Goal: Information Seeking & Learning: Compare options

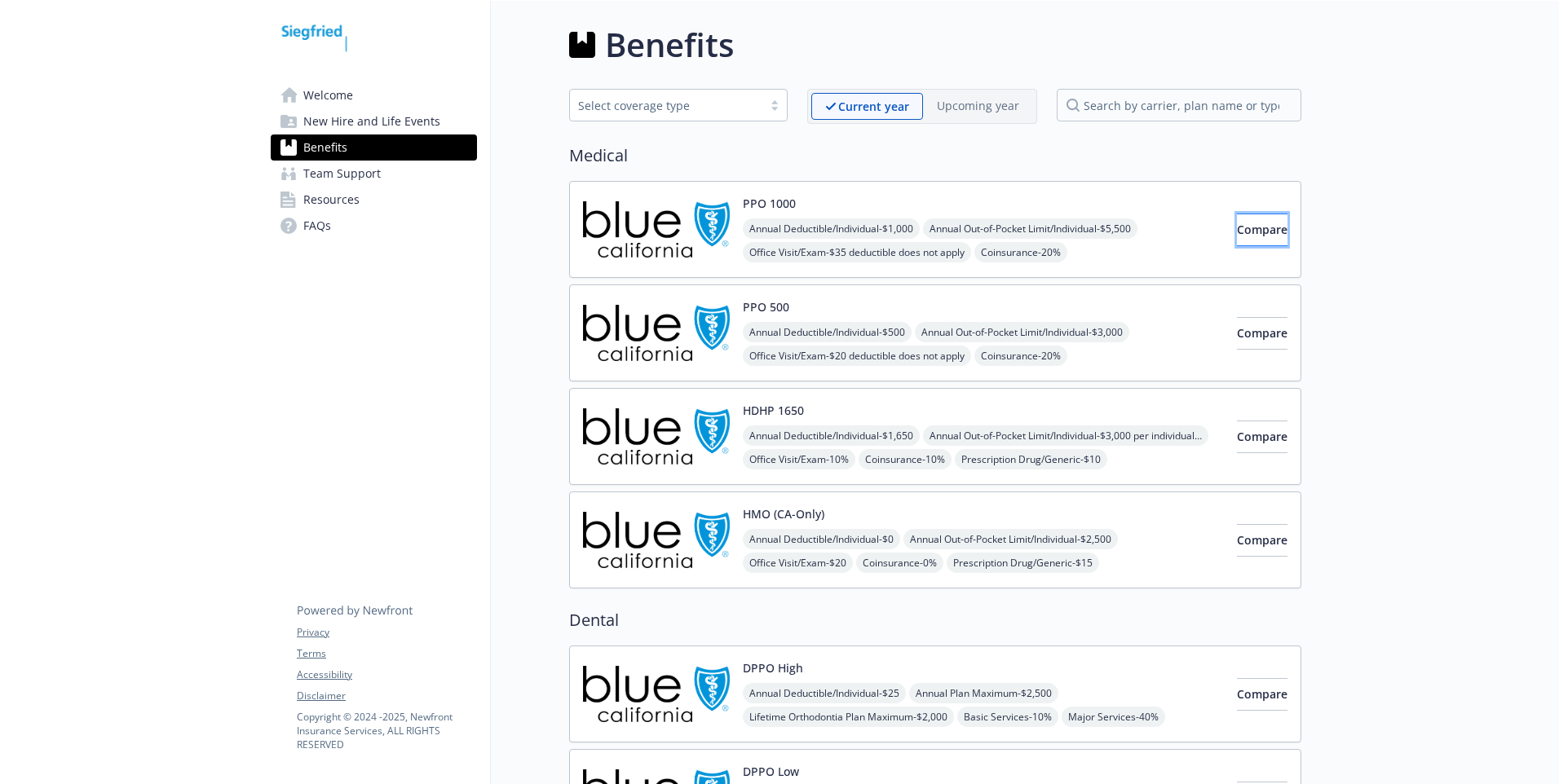
click at [1237, 220] on button "Compare" at bounding box center [1263, 229] width 51 height 32
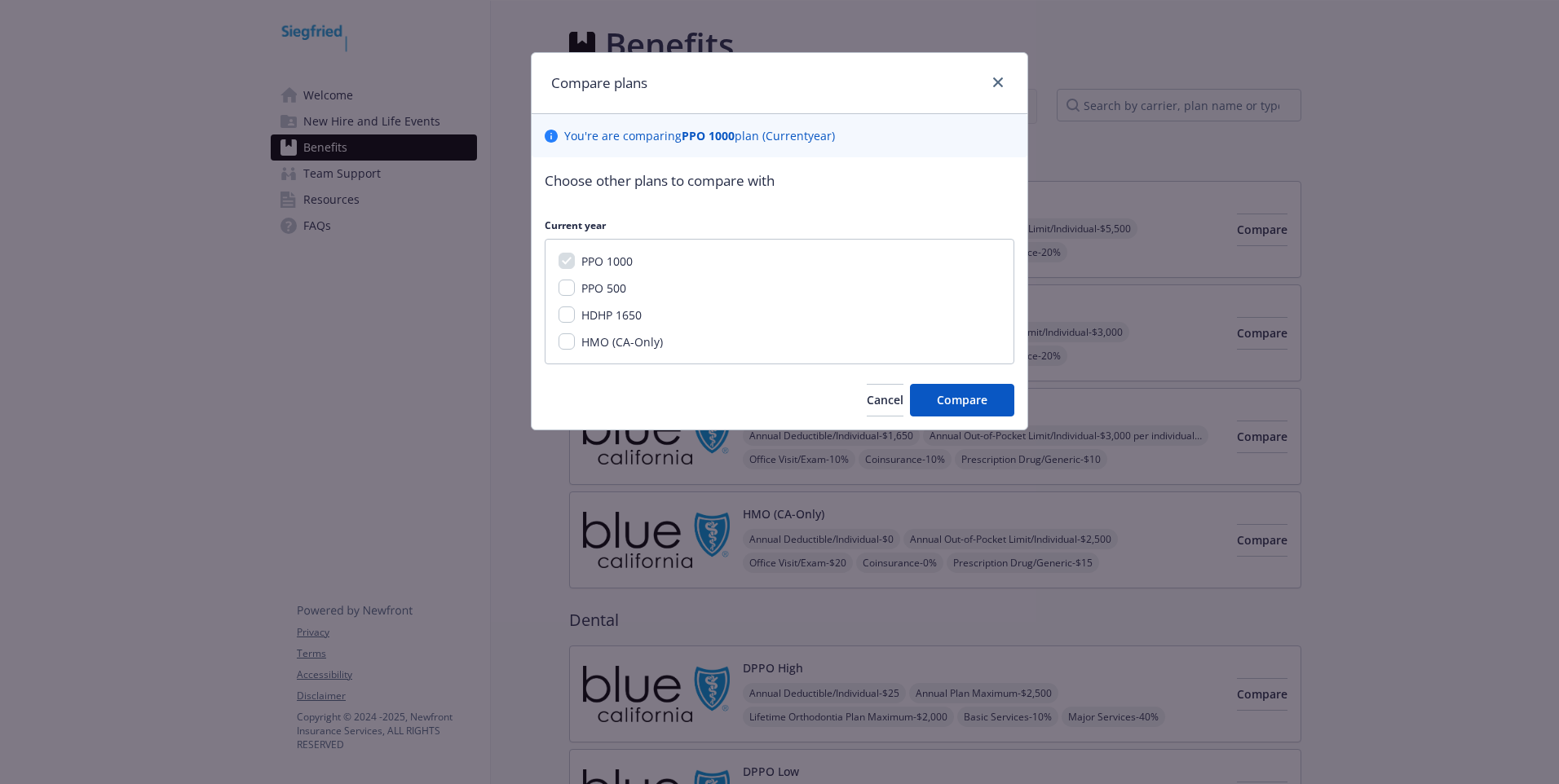
click at [616, 291] on span "PPO 500" at bounding box center [603, 288] width 44 height 16
click at [575, 291] on input "PPO 500" at bounding box center [566, 287] width 17 height 17
checkbox input "true"
click at [613, 314] on span "HDHP 1650" at bounding box center [611, 315] width 60 height 16
click at [575, 314] on input "HDHP 1650" at bounding box center [566, 314] width 17 height 17
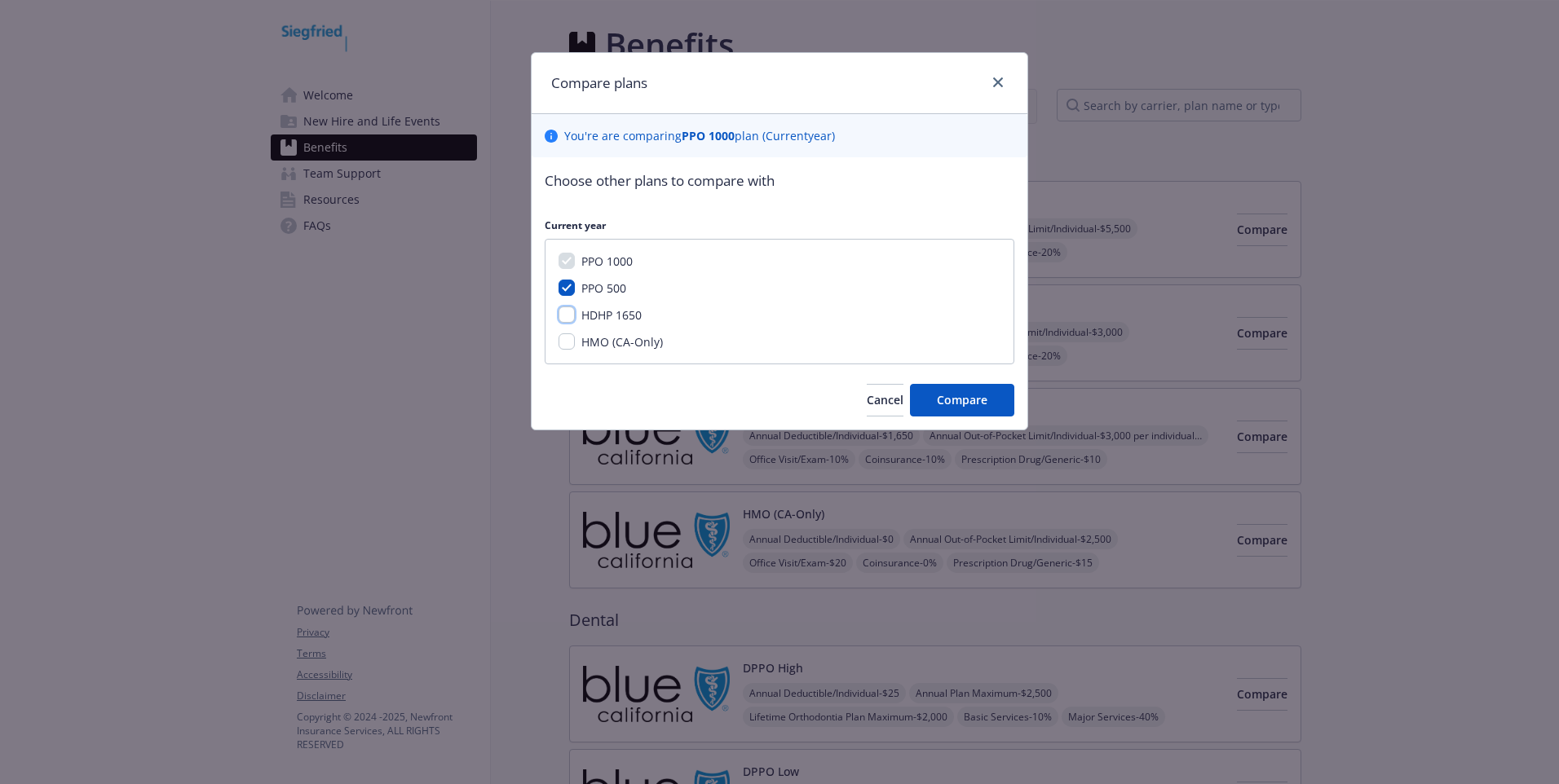
checkbox input "true"
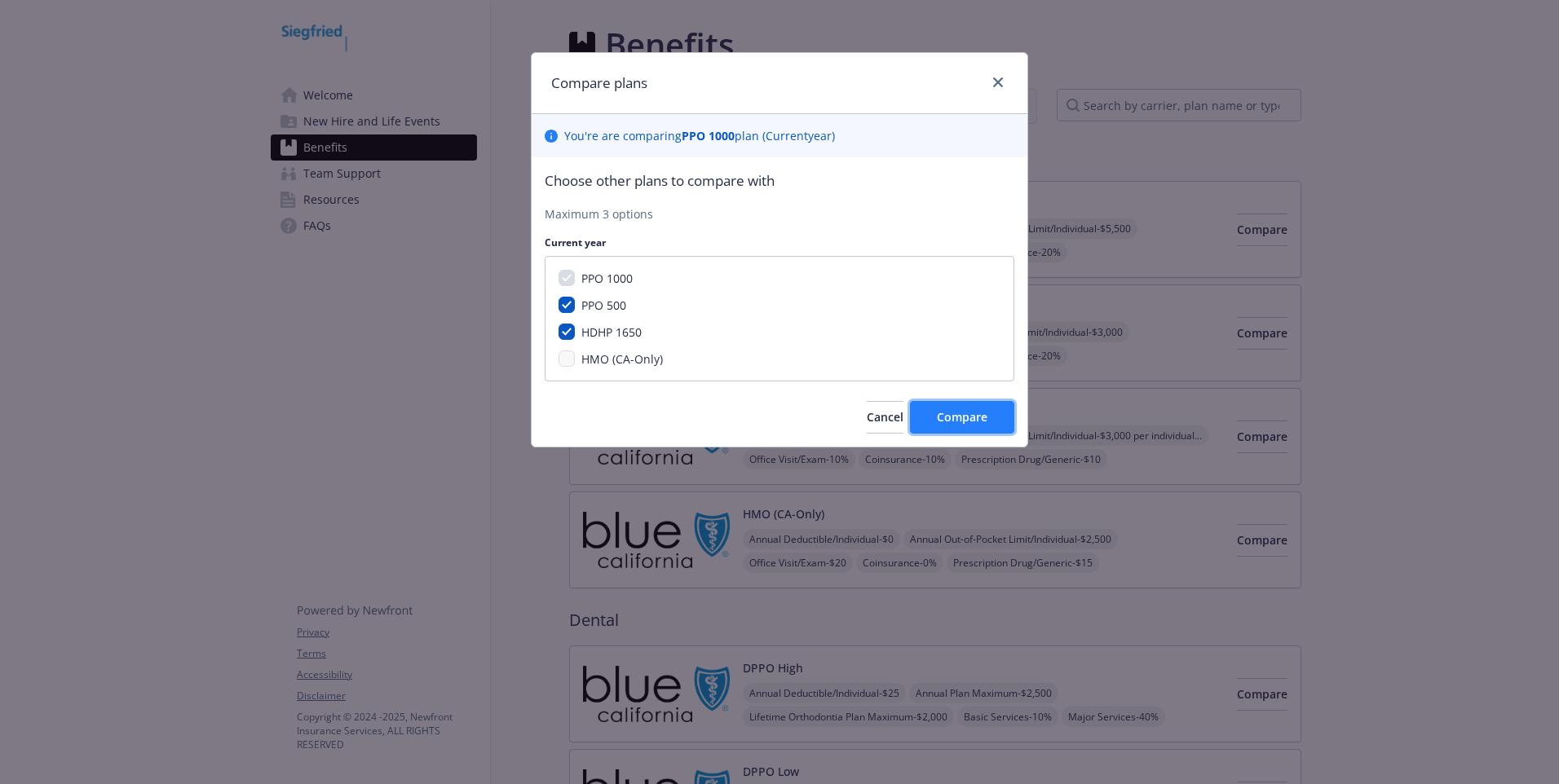
click at [941, 412] on span "Compare" at bounding box center [962, 417] width 51 height 16
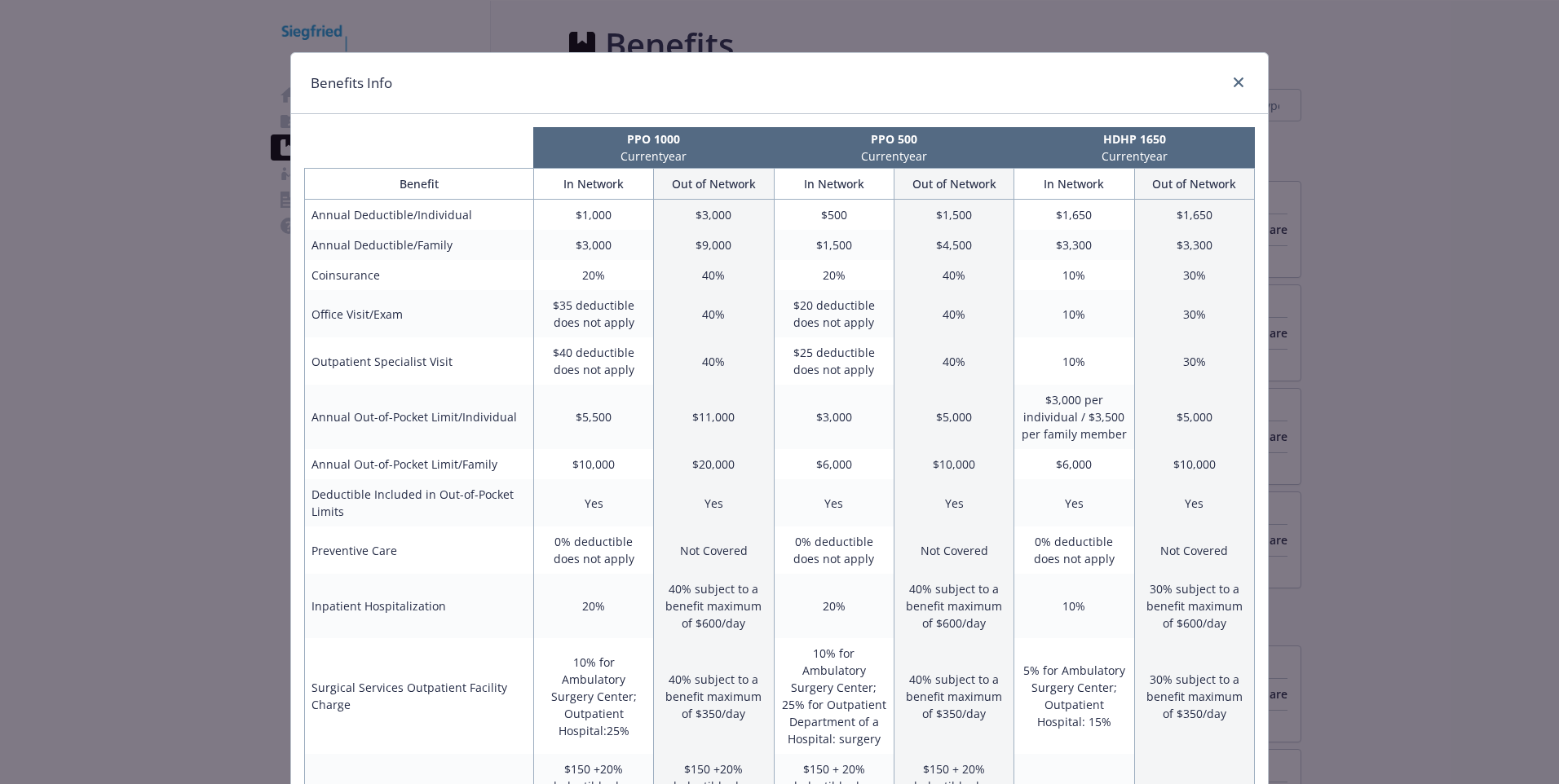
click at [1356, 601] on div "Benefits Info PPO 1000 Current year PPO 500 Current year HDHP 1650 Current year…" at bounding box center [779, 392] width 1559 height 784
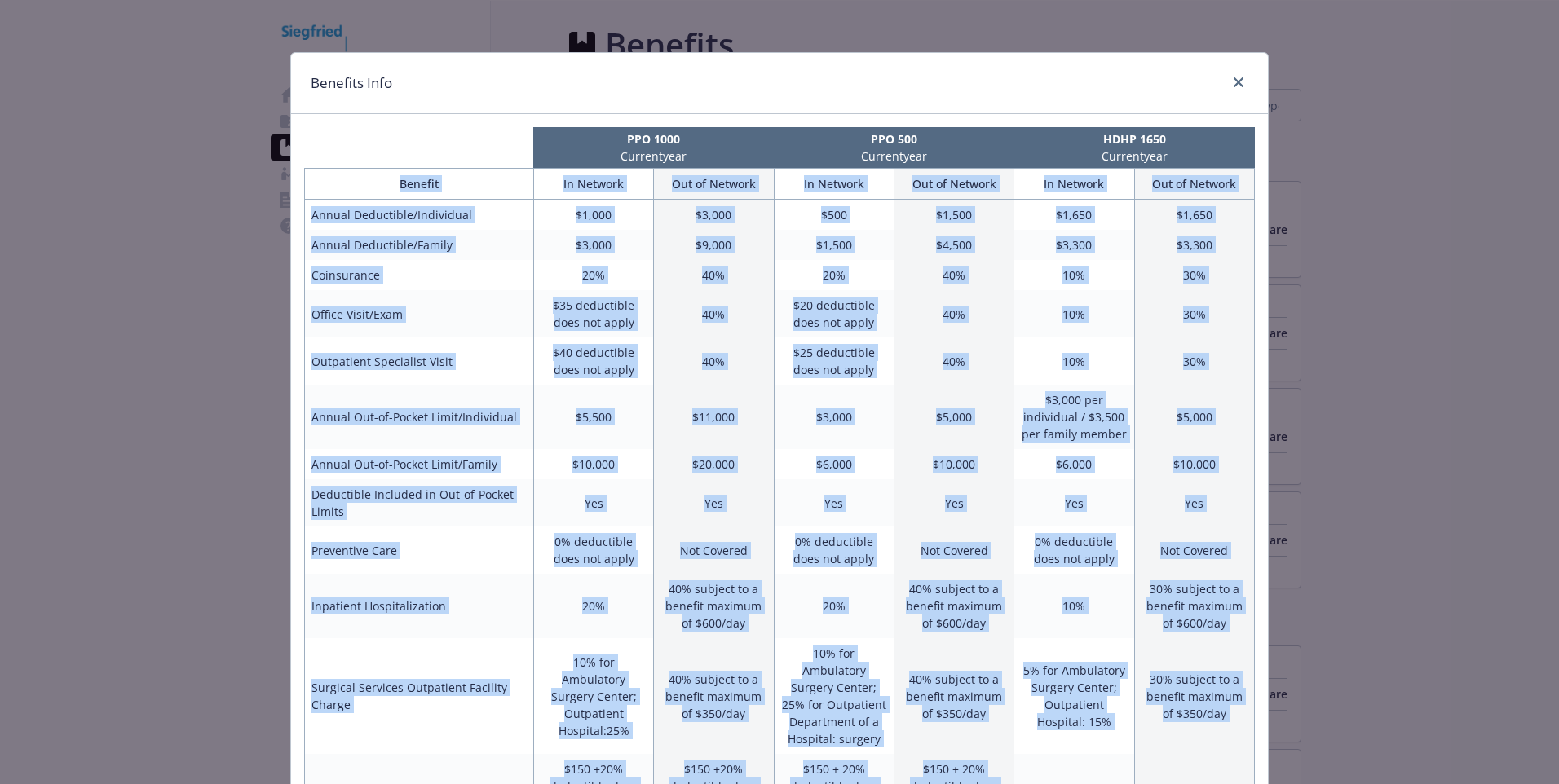
click at [1356, 601] on div "Benefits Info PPO 1000 Current year PPO 500 Current year HDHP 1650 Current year…" at bounding box center [779, 392] width 1559 height 784
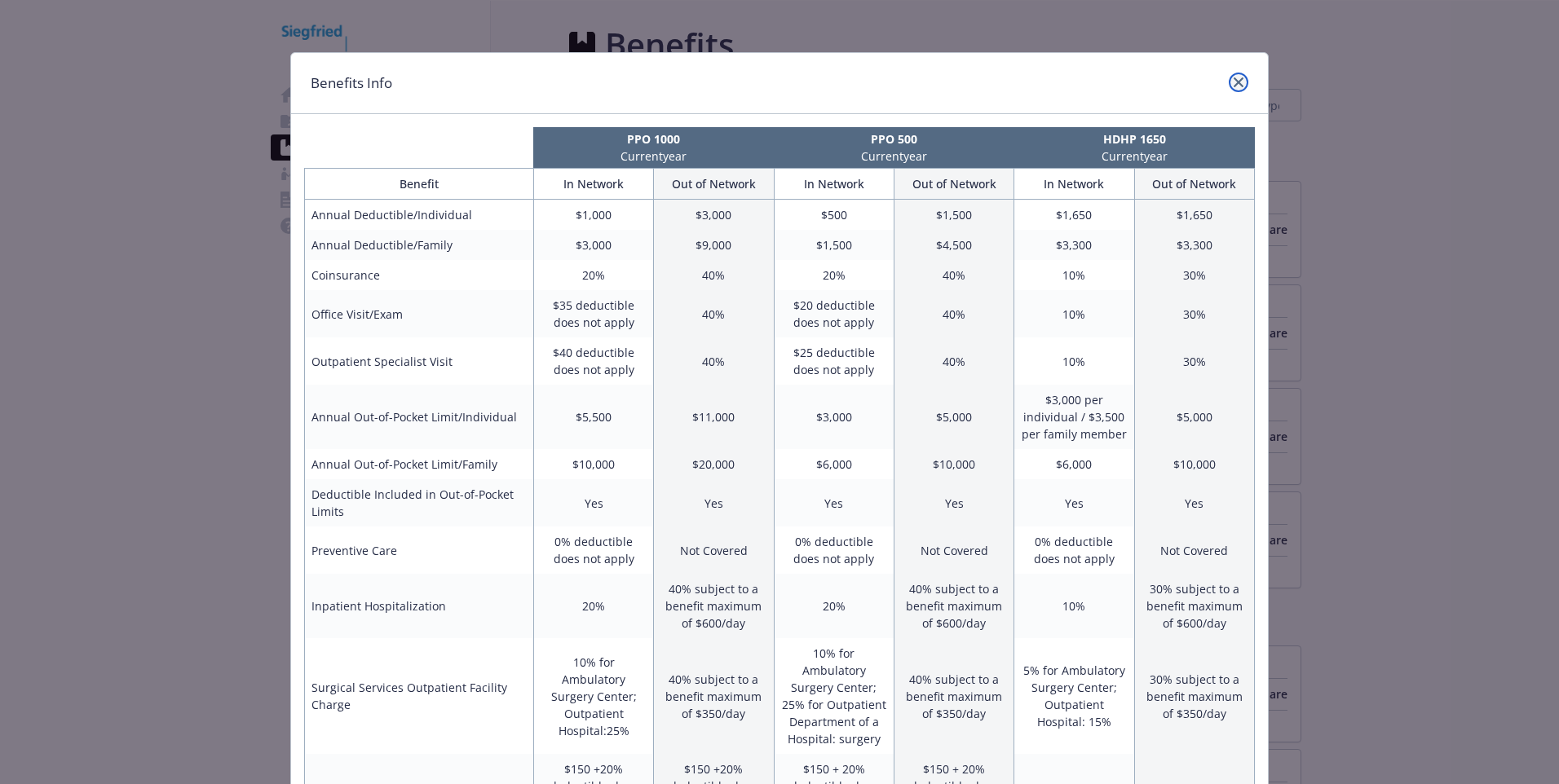
click at [1234, 84] on icon "close" at bounding box center [1238, 82] width 10 height 10
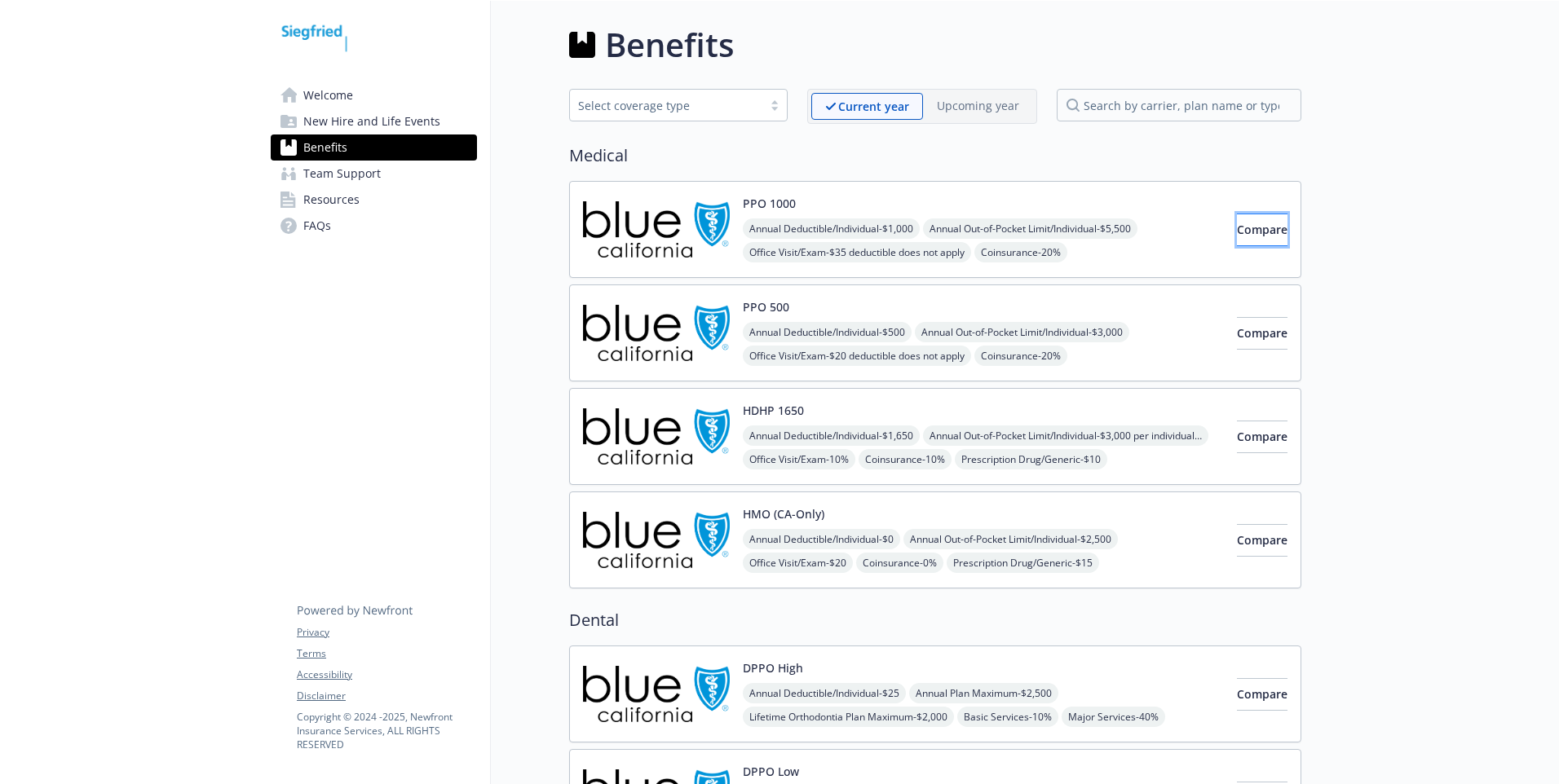
click at [1237, 230] on button "Compare" at bounding box center [1263, 229] width 51 height 32
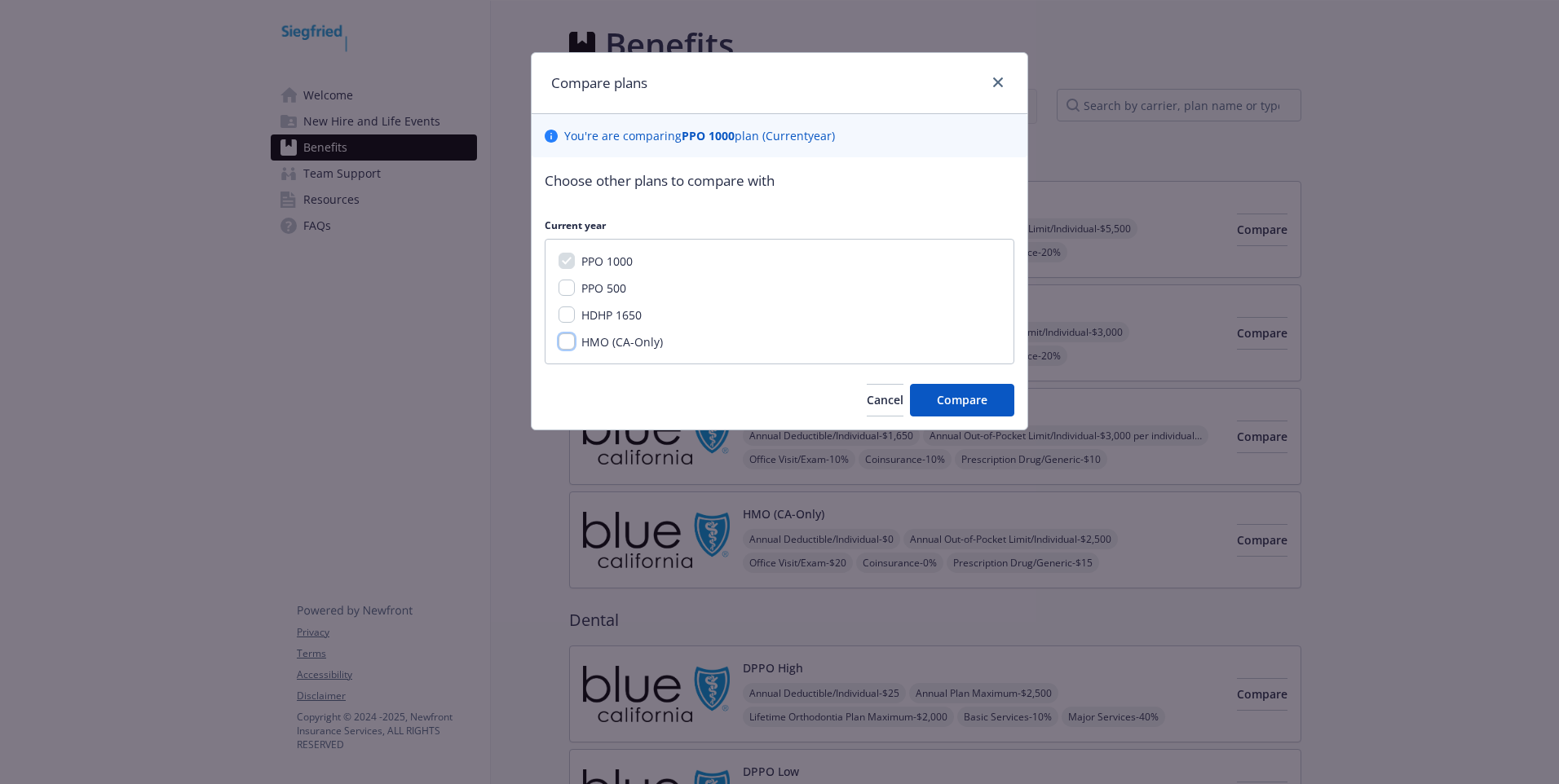
click at [563, 344] on input "HMO (CA-Only)" at bounding box center [566, 341] width 17 height 17
checkbox input "true"
click at [565, 289] on input "PPO 500" at bounding box center [566, 287] width 17 height 17
checkbox input "true"
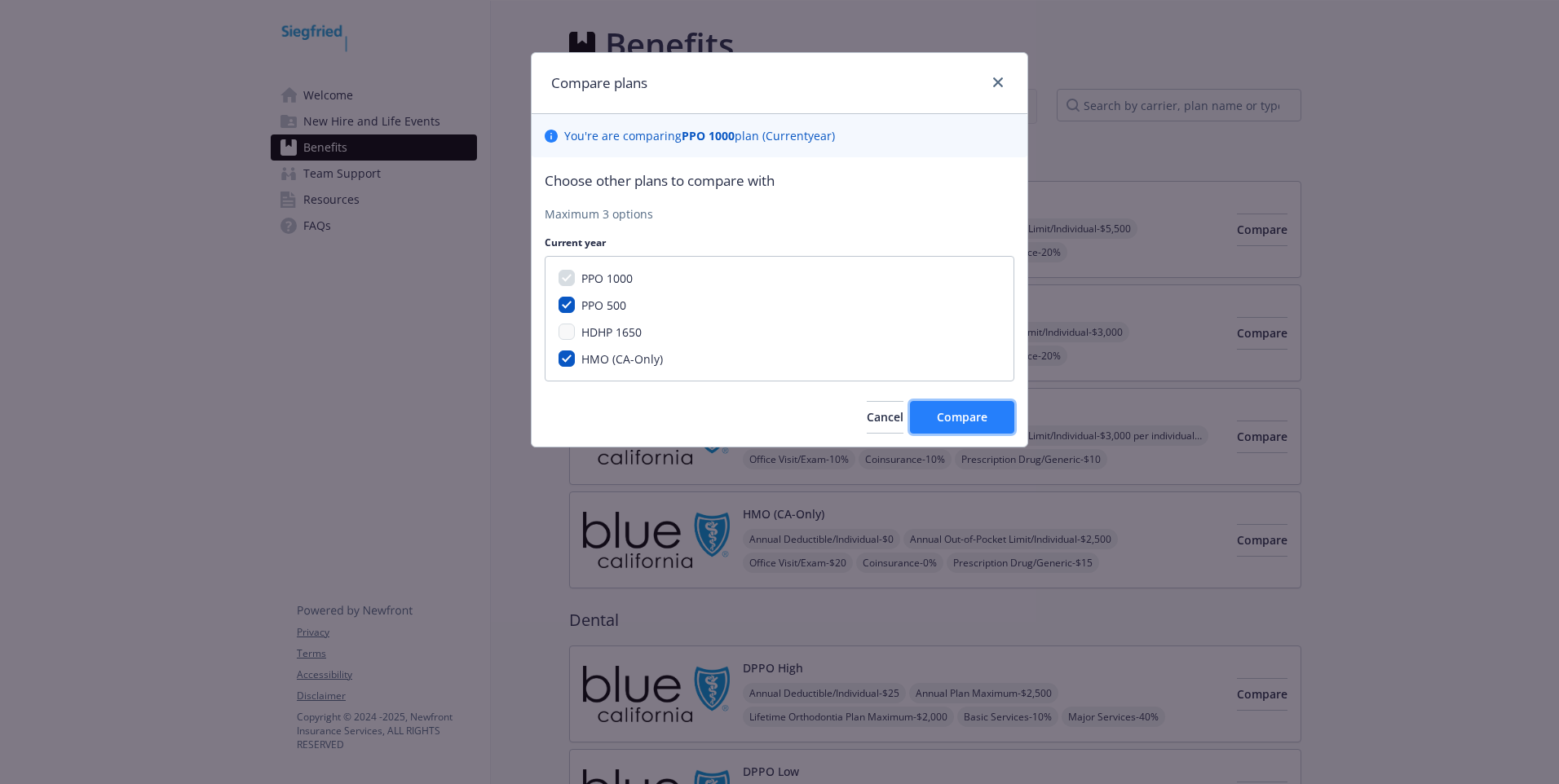
click at [953, 412] on span "Compare" at bounding box center [962, 417] width 51 height 16
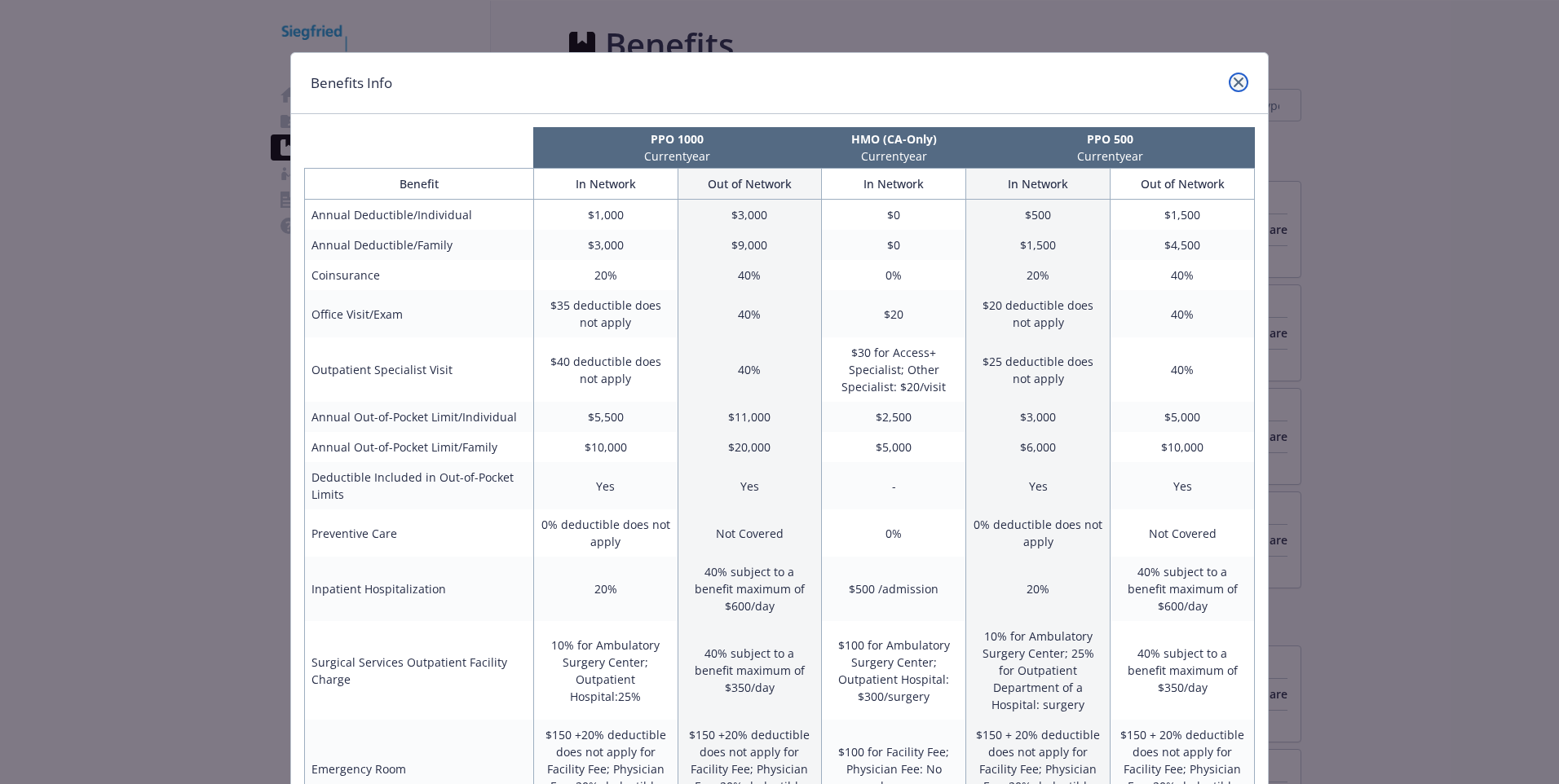
click at [1238, 78] on link "close" at bounding box center [1238, 82] width 19 height 19
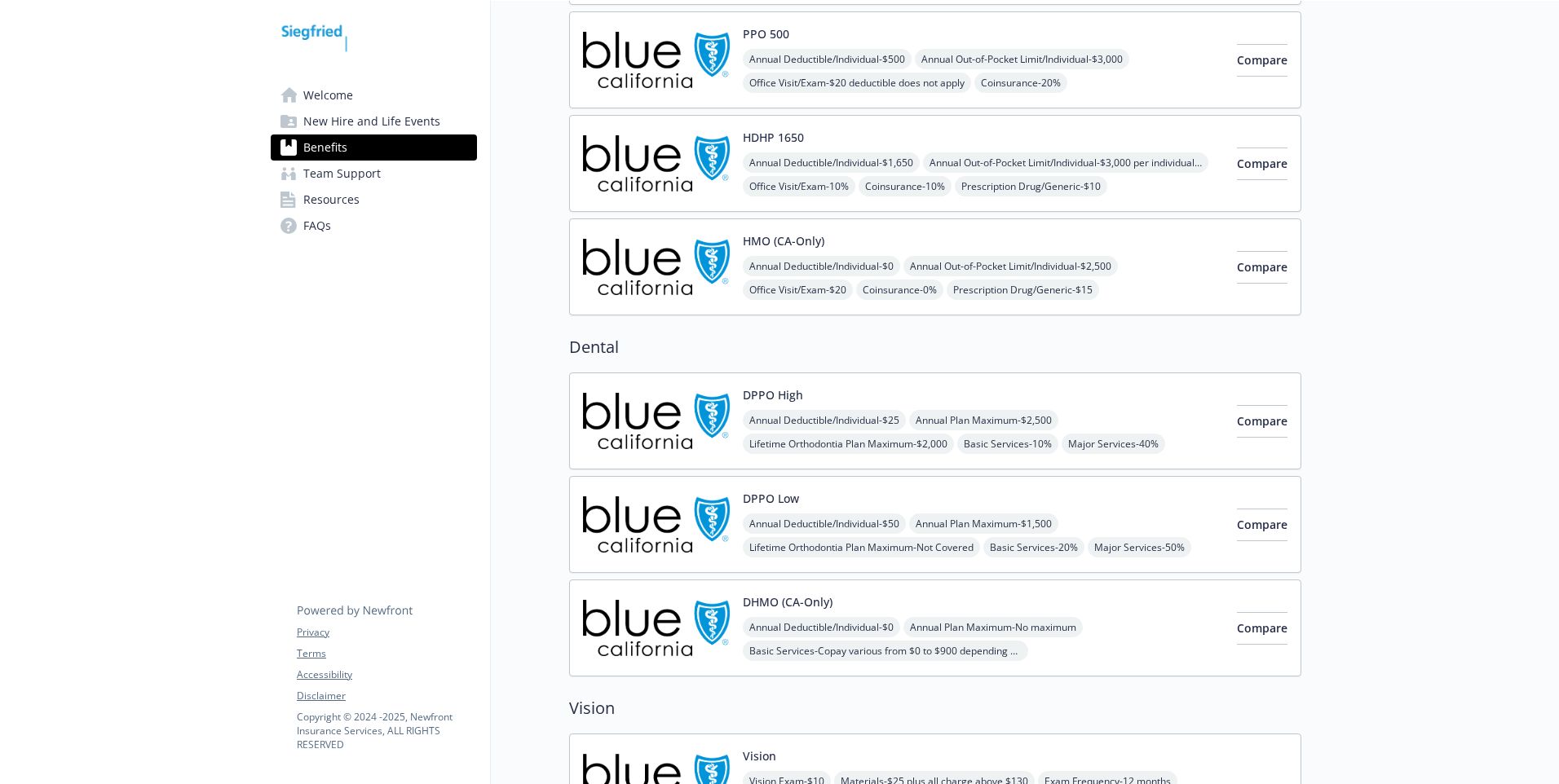
scroll to position [274, 0]
